Goal: Information Seeking & Learning: Check status

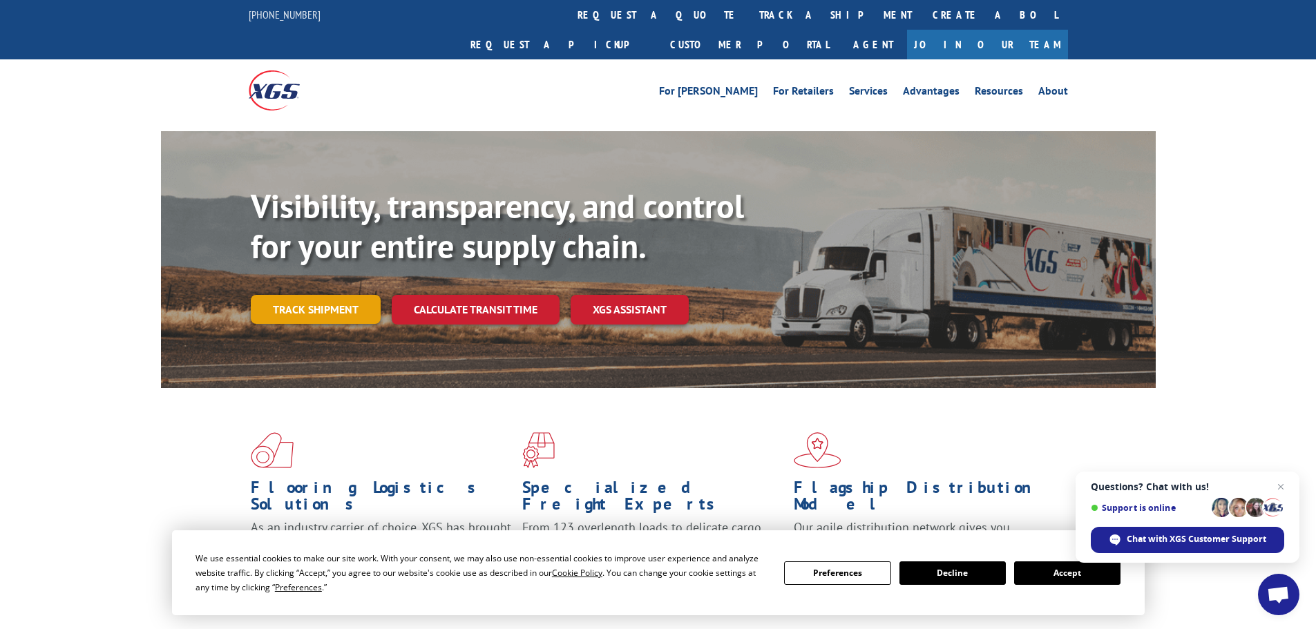
click at [256, 295] on link "Track shipment" at bounding box center [316, 309] width 130 height 29
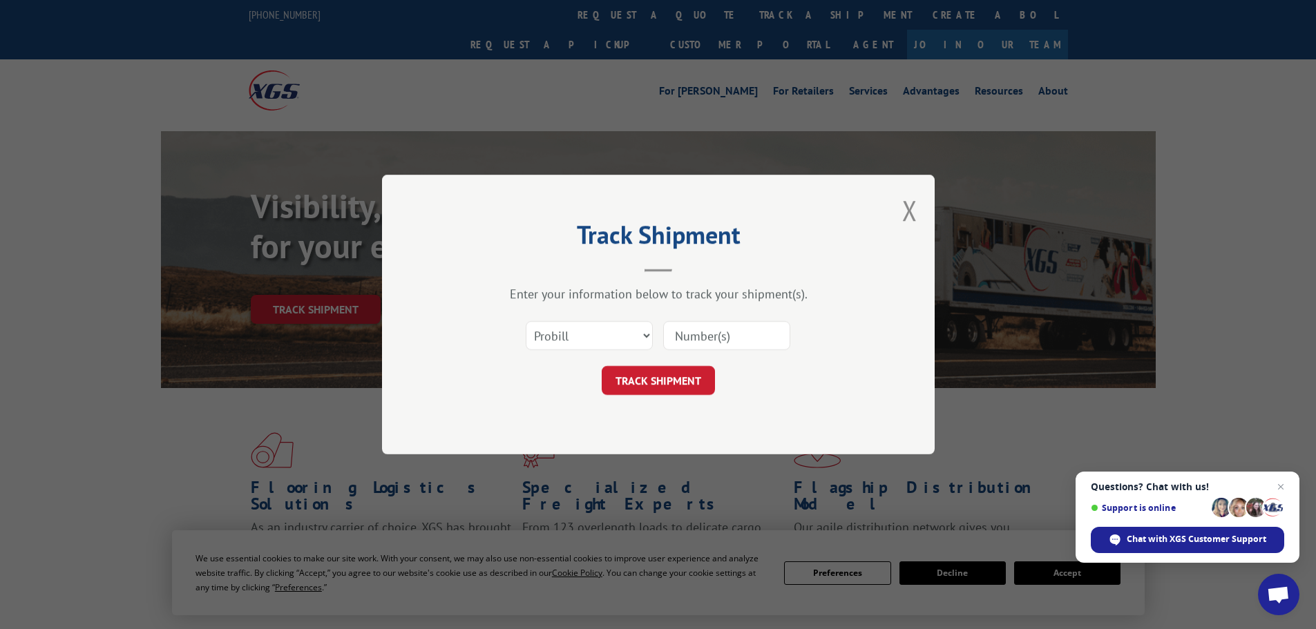
click at [689, 324] on input at bounding box center [726, 335] width 127 height 29
paste input "16331367"
type input "16331367"
click at [662, 363] on form "Select category... Probill BOL PO 16331367 TRACK SHIPMENT" at bounding box center [658, 354] width 414 height 82
click at [657, 381] on button "TRACK SHIPMENT" at bounding box center [658, 380] width 113 height 29
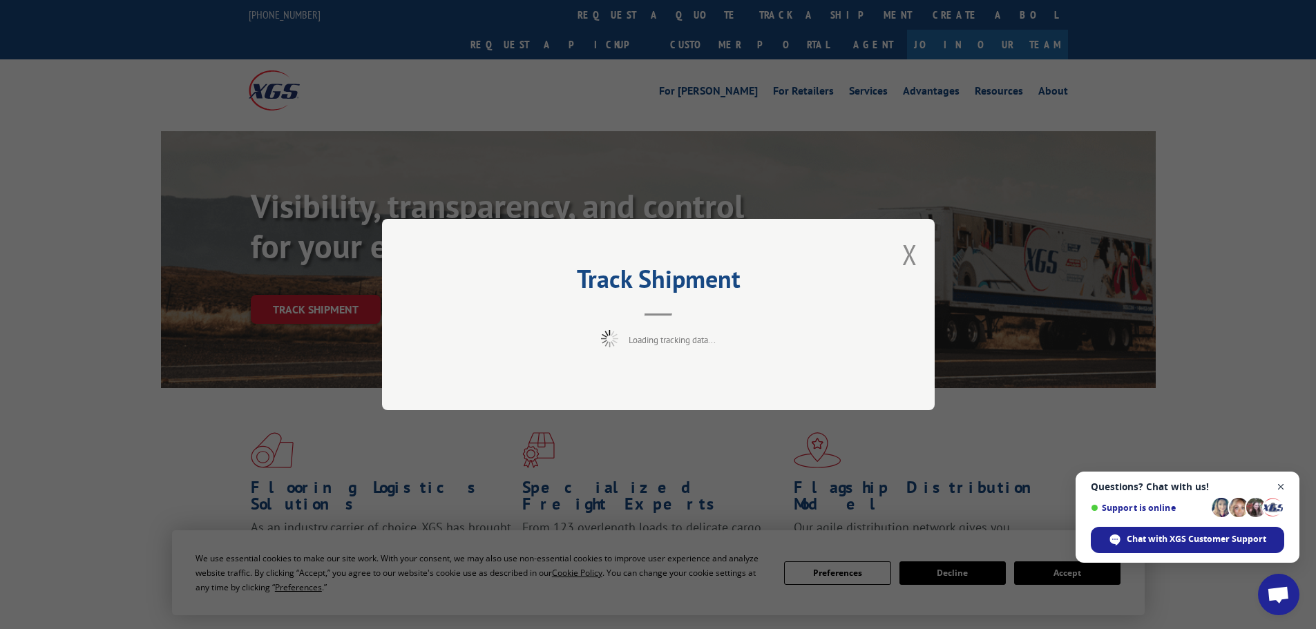
click at [1280, 483] on span "Close chat" at bounding box center [1280, 487] width 17 height 17
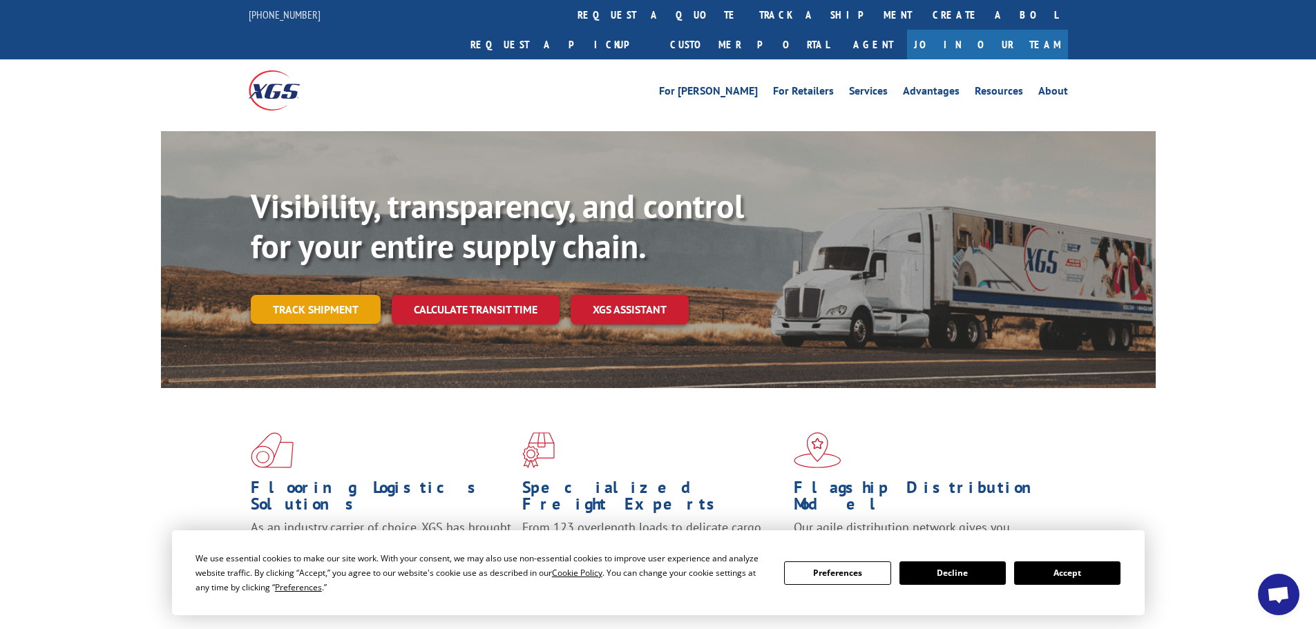
click at [339, 295] on link "Track shipment" at bounding box center [316, 309] width 130 height 29
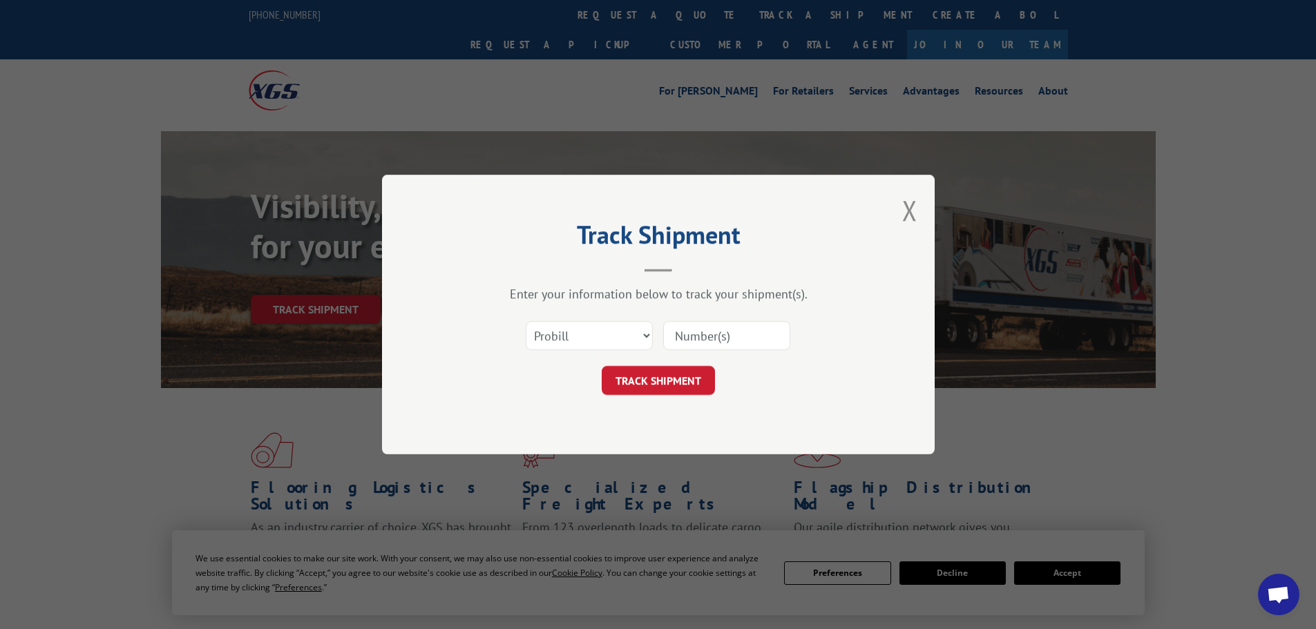
click at [713, 338] on input at bounding box center [726, 335] width 127 height 29
paste input "16331367"
type input "16331367"
click at [665, 367] on button "TRACK SHIPMENT" at bounding box center [658, 380] width 113 height 29
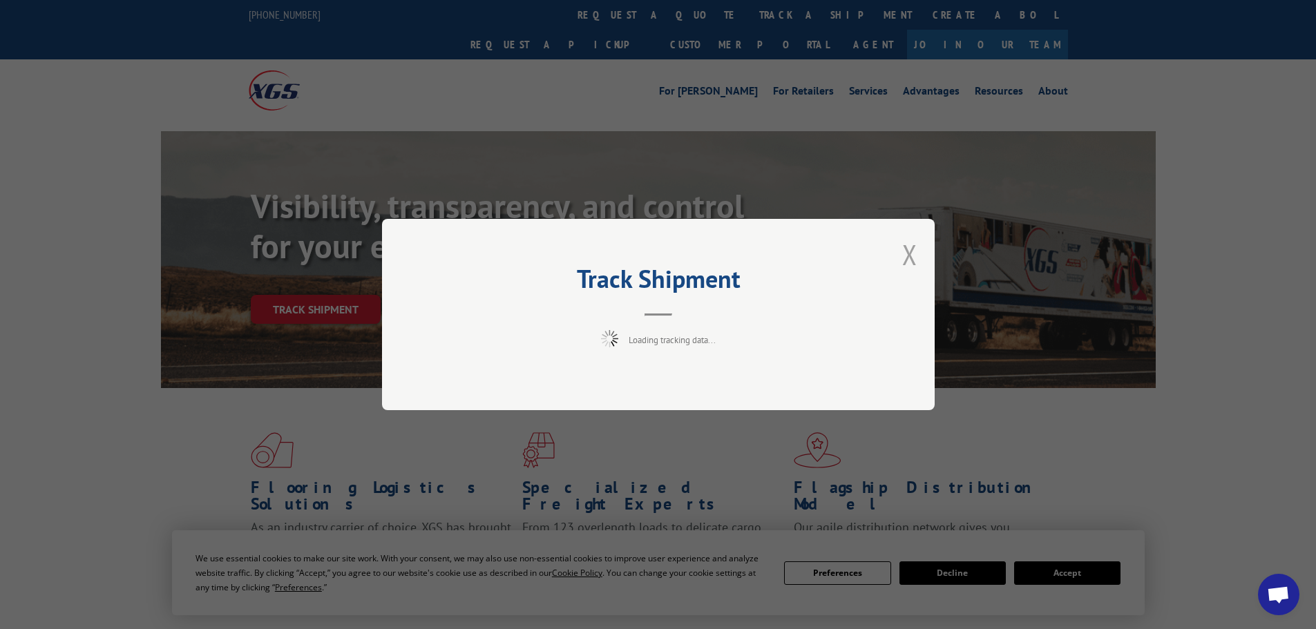
click at [907, 257] on button "Close modal" at bounding box center [909, 254] width 15 height 37
